Goal: Task Accomplishment & Management: Manage account settings

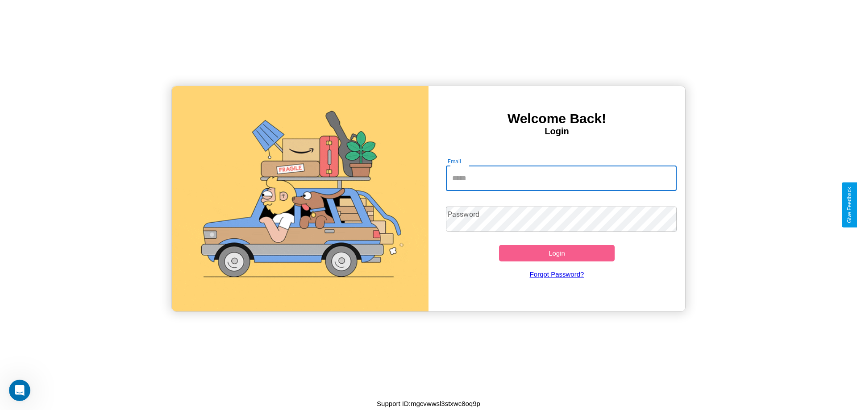
click at [561, 178] on input "Email" at bounding box center [561, 178] width 231 height 25
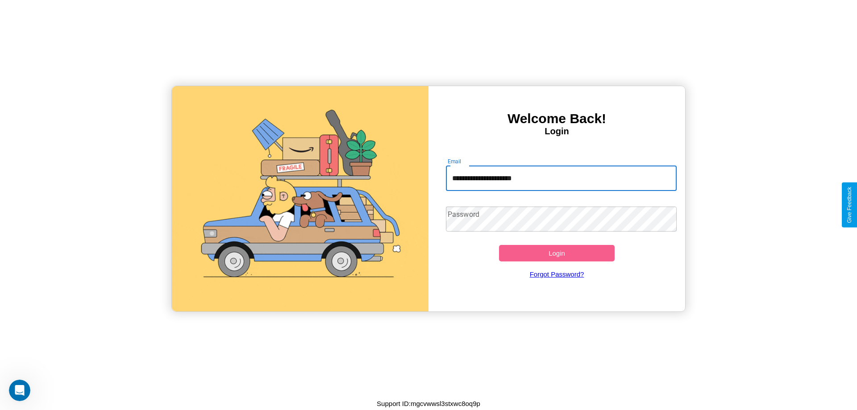
type input "**********"
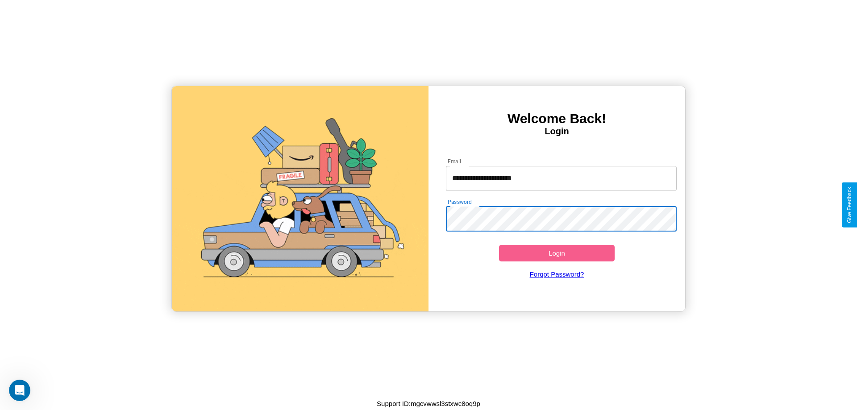
click at [557, 253] on button "Login" at bounding box center [557, 253] width 116 height 17
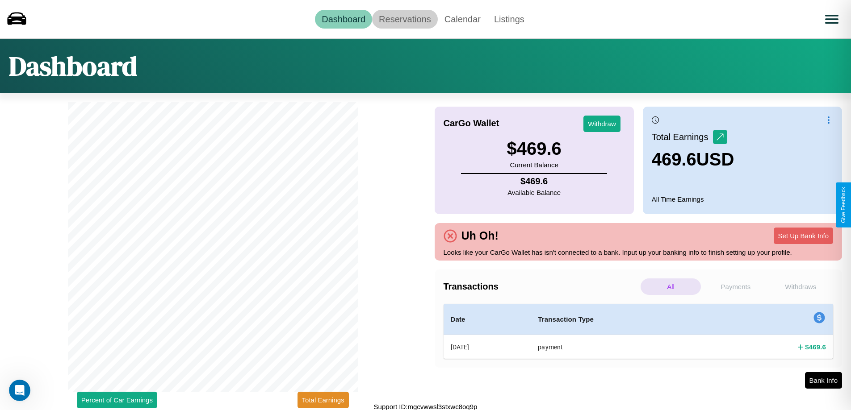
click at [405, 19] on link "Reservations" at bounding box center [405, 19] width 66 height 19
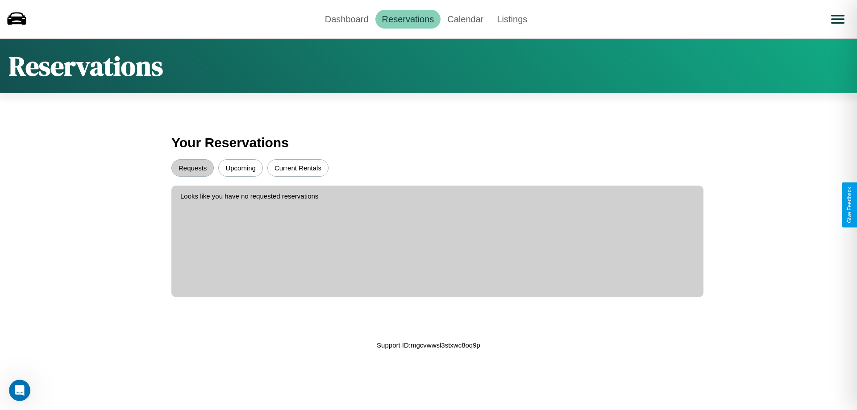
click at [241, 168] on button "Upcoming" at bounding box center [240, 167] width 45 height 17
click at [192, 168] on button "Requests" at bounding box center [192, 167] width 42 height 17
